Goal: Entertainment & Leisure: Consume media (video, audio)

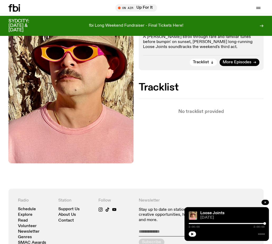
scroll to position [102, 0]
click at [231, 212] on div "Loose Joints" at bounding box center [231, 213] width 65 height 4
click at [192, 235] on icon "button" at bounding box center [191, 233] width 3 height 3
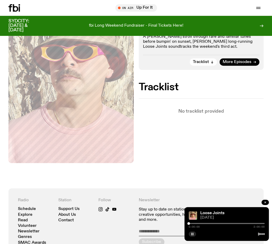
click at [194, 232] on button "button" at bounding box center [191, 233] width 7 height 5
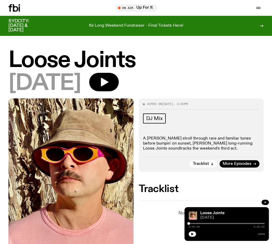
scroll to position [0, 0]
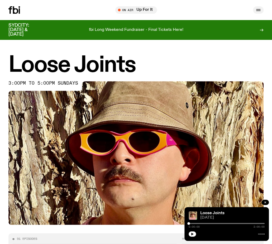
click at [260, 12] on icon "button" at bounding box center [258, 10] width 6 height 6
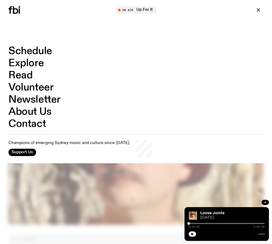
click at [36, 50] on link "Schedule" at bounding box center [30, 51] width 44 height 10
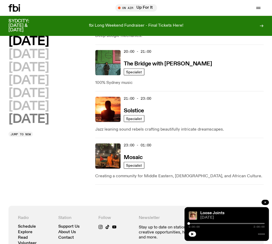
click at [33, 120] on h2 "[DATE]" at bounding box center [28, 119] width 40 height 12
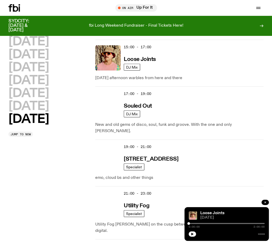
scroll to position [383, 0]
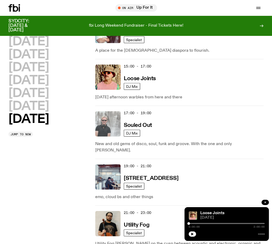
click at [114, 131] on img at bounding box center [107, 123] width 25 height 25
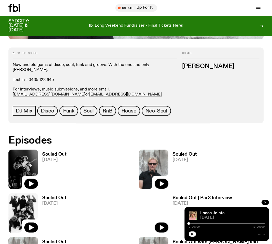
scroll to position [182, 0]
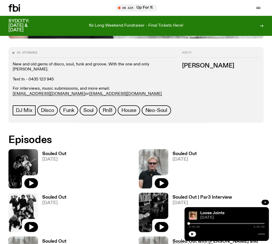
click at [29, 171] on icon at bounding box center [22, 168] width 29 height 39
click at [31, 180] on icon "button" at bounding box center [31, 182] width 4 height 5
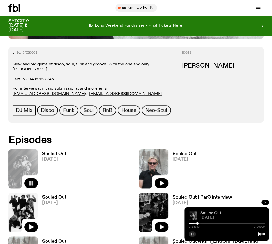
click at [205, 213] on link "Souled Out" at bounding box center [210, 213] width 21 height 4
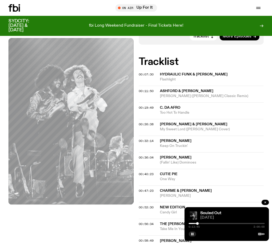
scroll to position [154, 0]
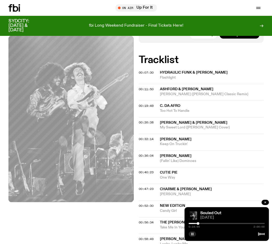
click at [193, 234] on rect "button" at bounding box center [192, 233] width 1 height 3
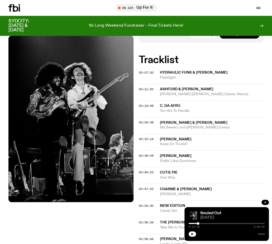
click at [193, 234] on icon "button" at bounding box center [191, 233] width 3 height 3
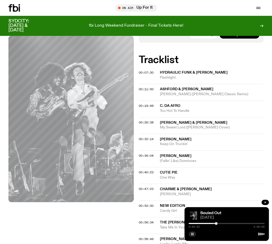
click at [191, 233] on icon "button" at bounding box center [191, 233] width 3 height 3
